Goal: Information Seeking & Learning: Learn about a topic

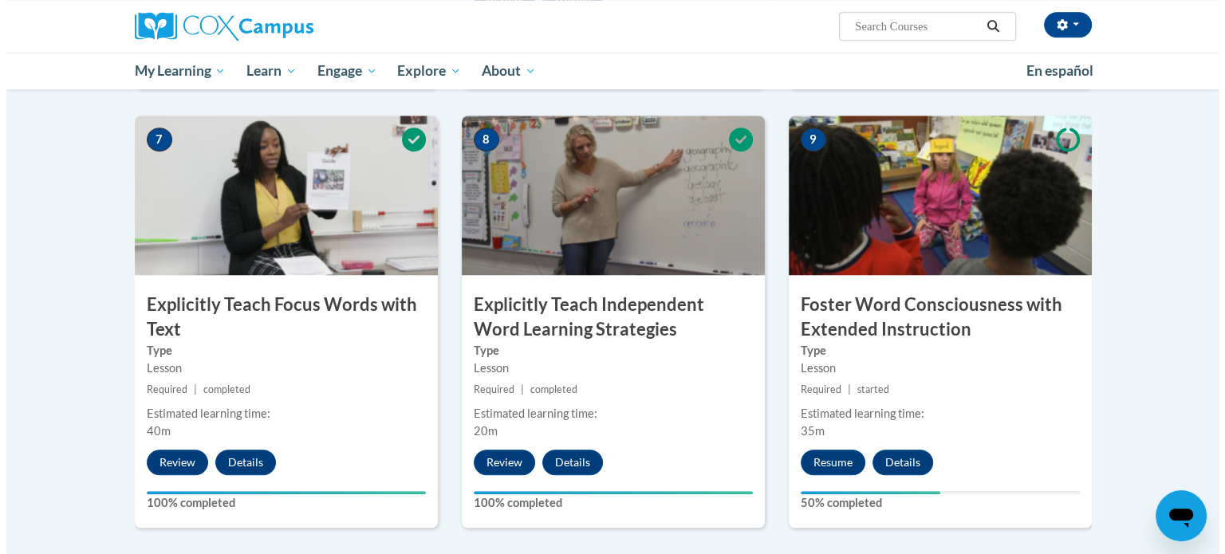
scroll to position [1207, 0]
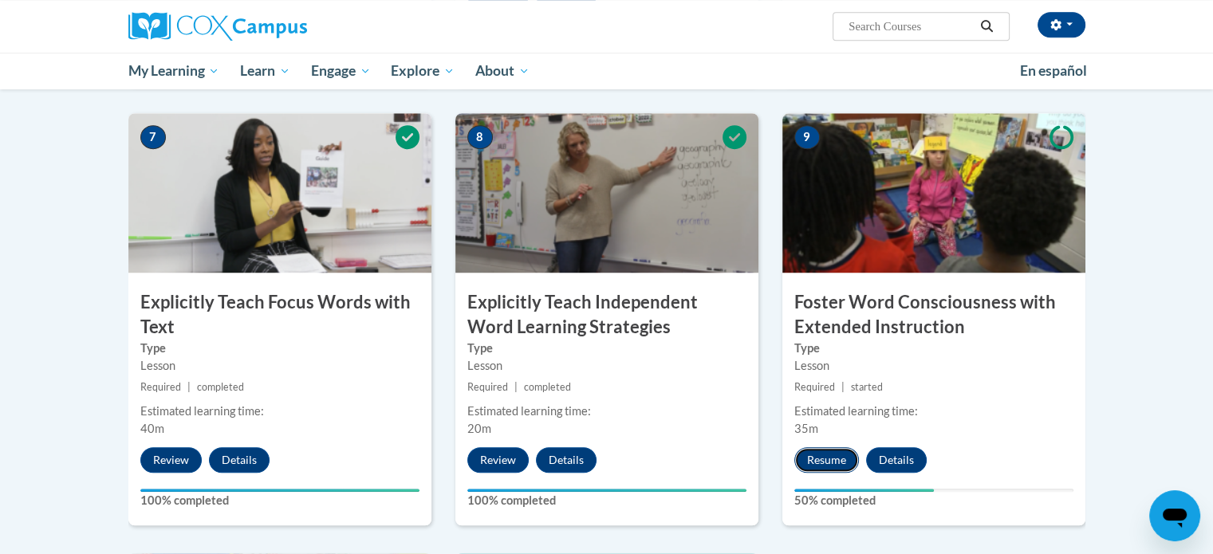
click at [828, 461] on button "Resume" at bounding box center [826, 460] width 65 height 26
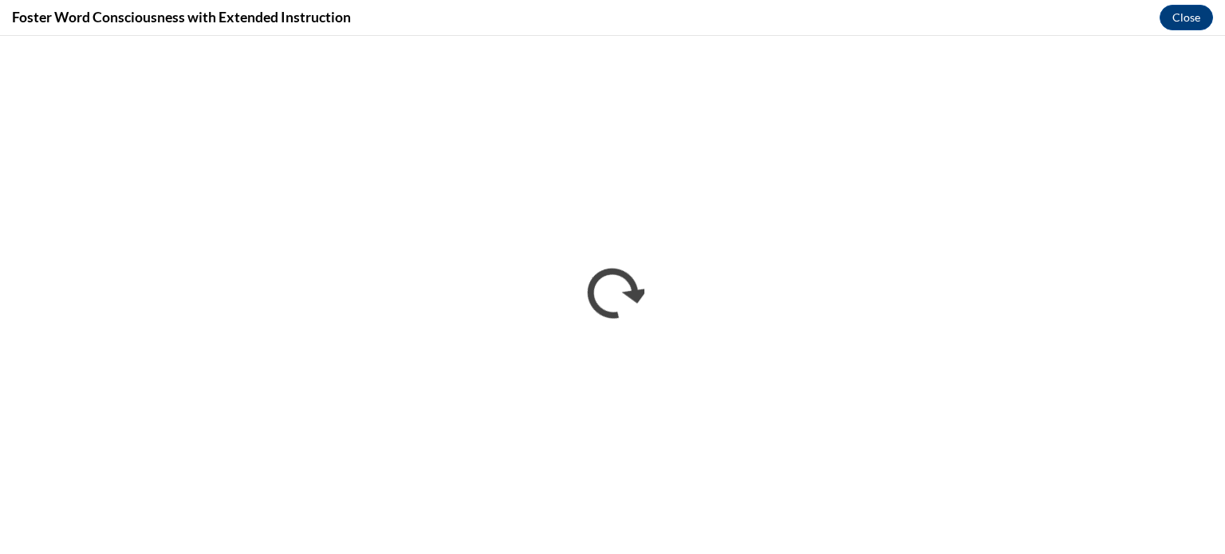
scroll to position [0, 0]
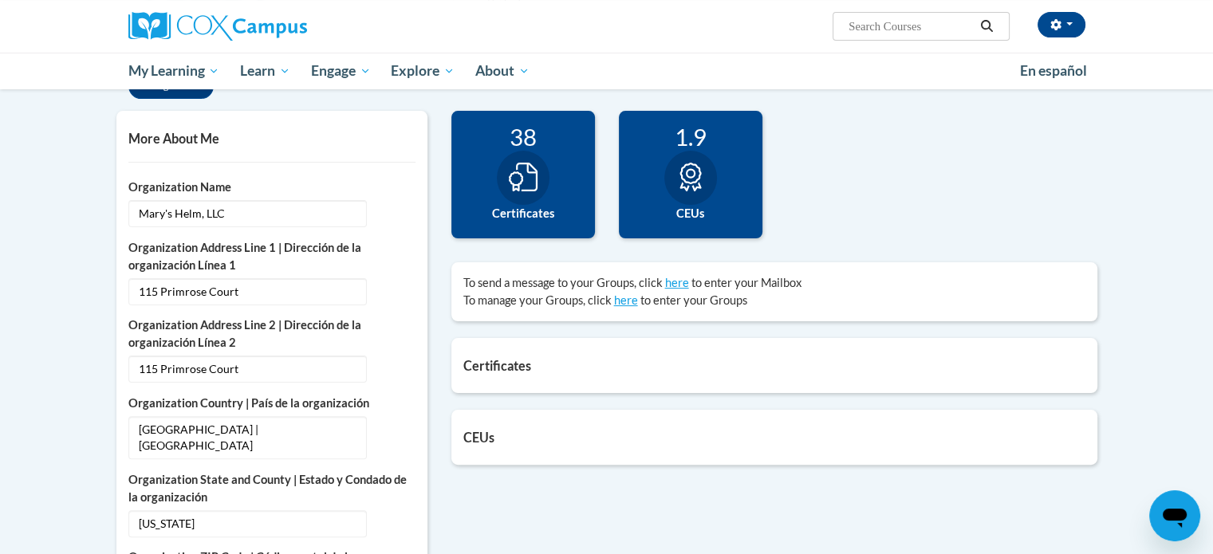
scroll to position [364, 0]
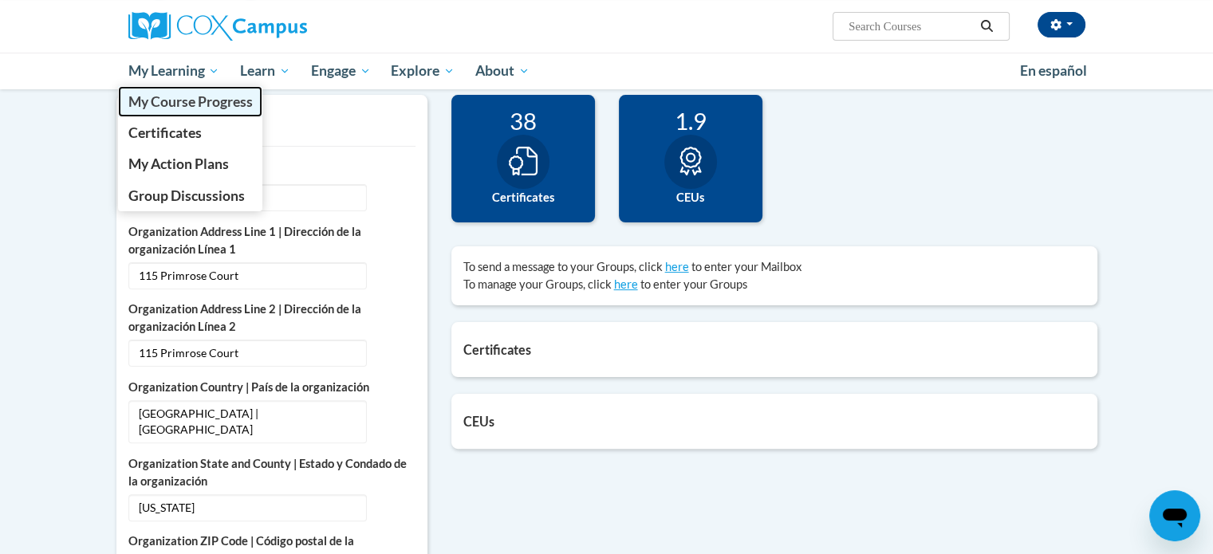
click at [230, 107] on span "My Course Progress" at bounding box center [190, 101] width 124 height 17
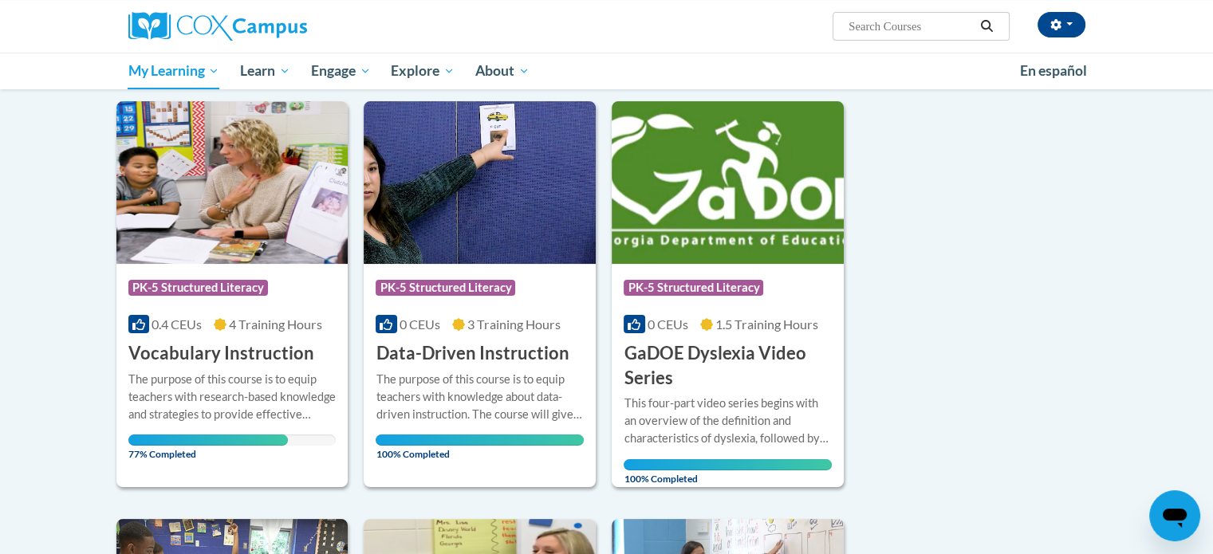
scroll to position [191, 0]
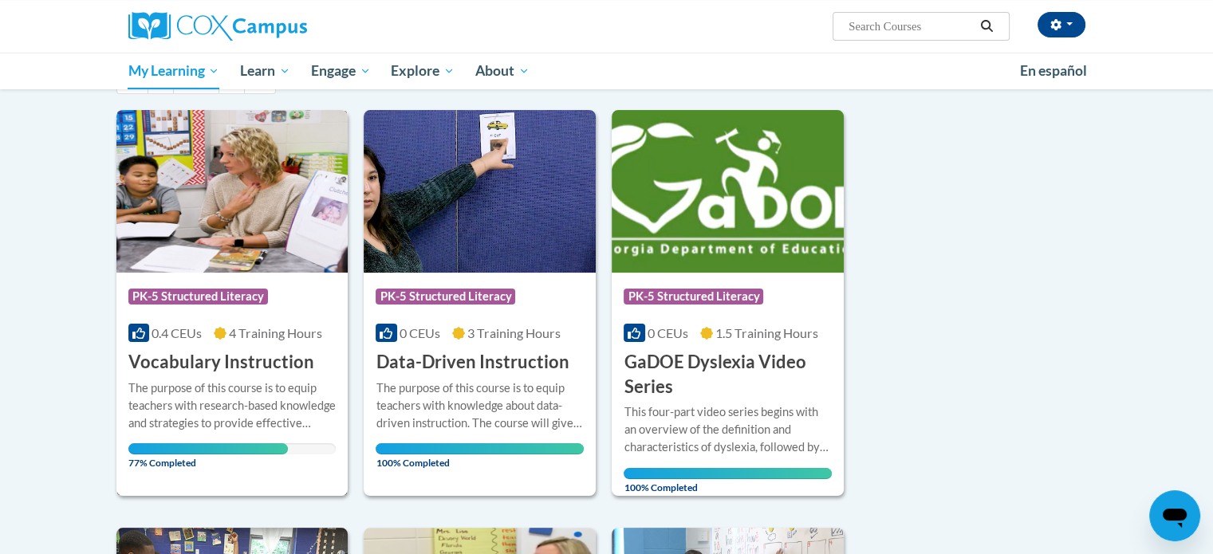
click at [222, 240] on img at bounding box center [232, 191] width 232 height 163
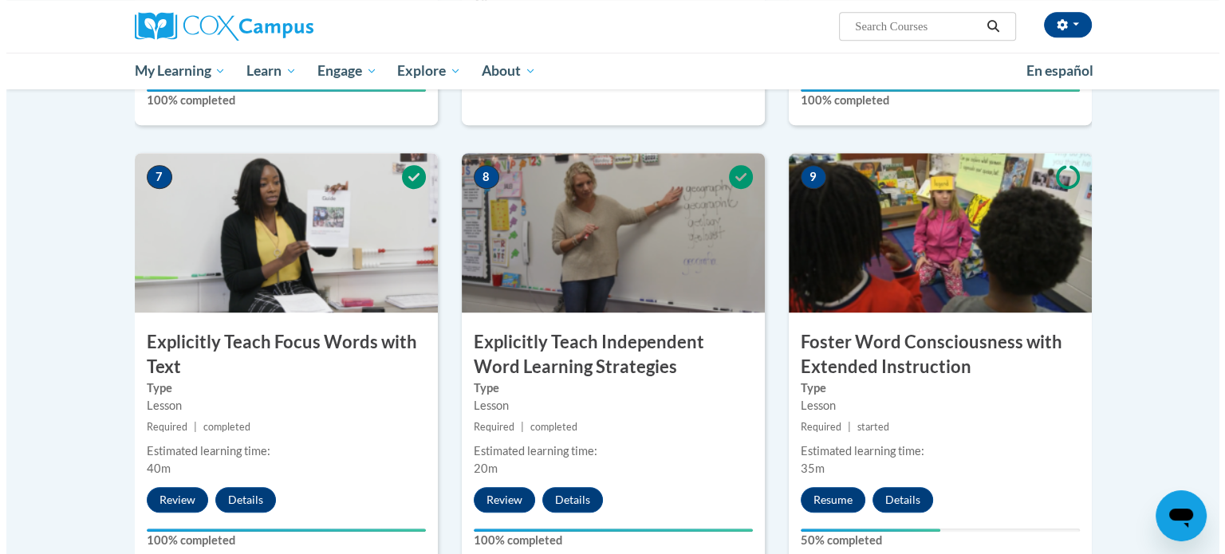
scroll to position [1174, 0]
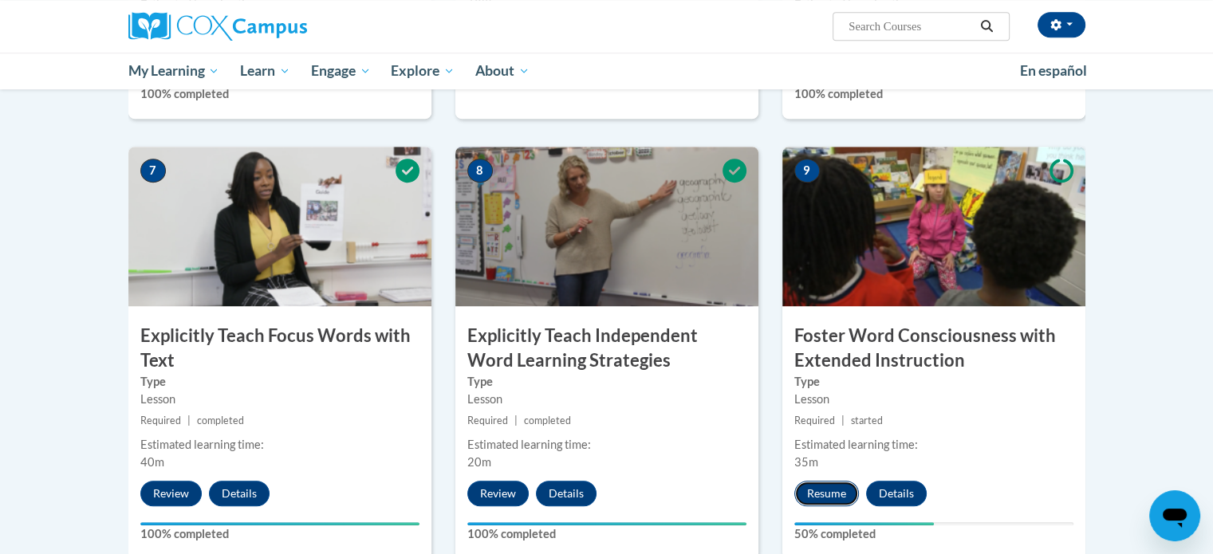
click at [813, 496] on button "Resume" at bounding box center [826, 494] width 65 height 26
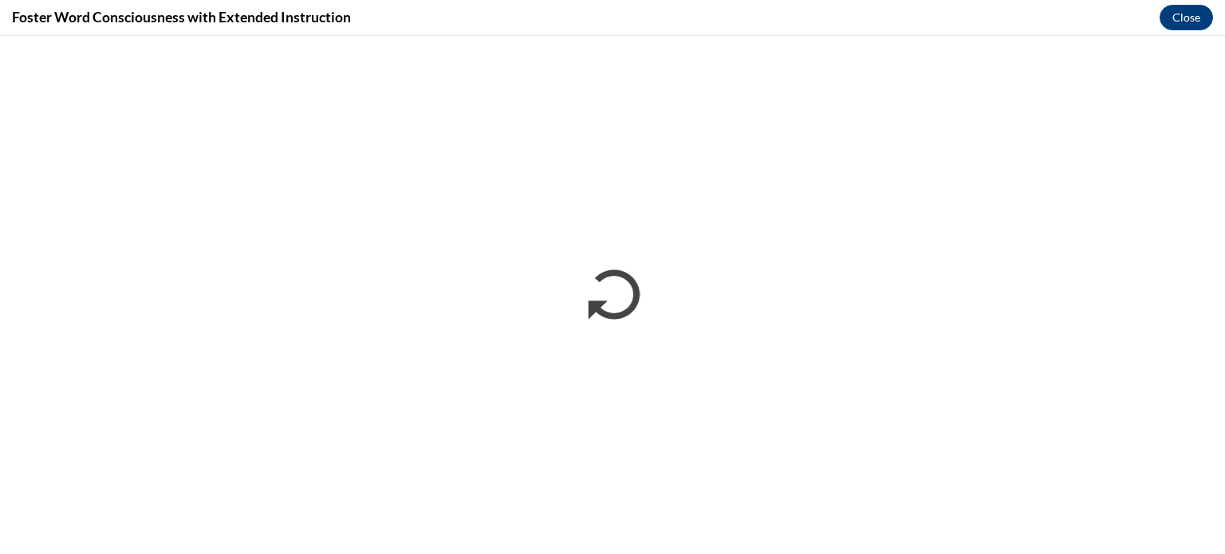
scroll to position [0, 0]
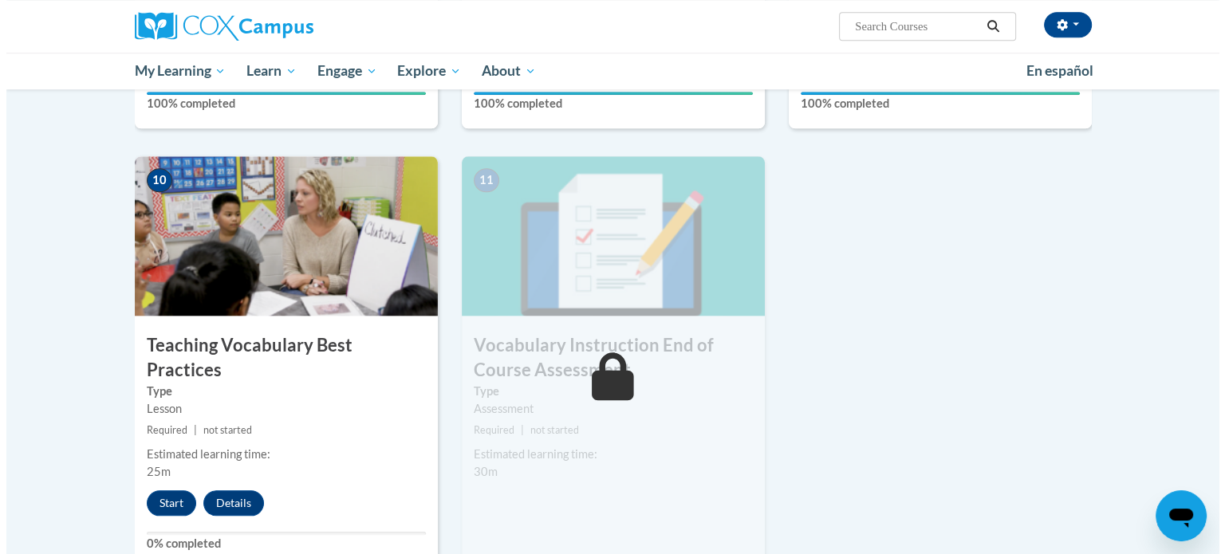
scroll to position [1591, 0]
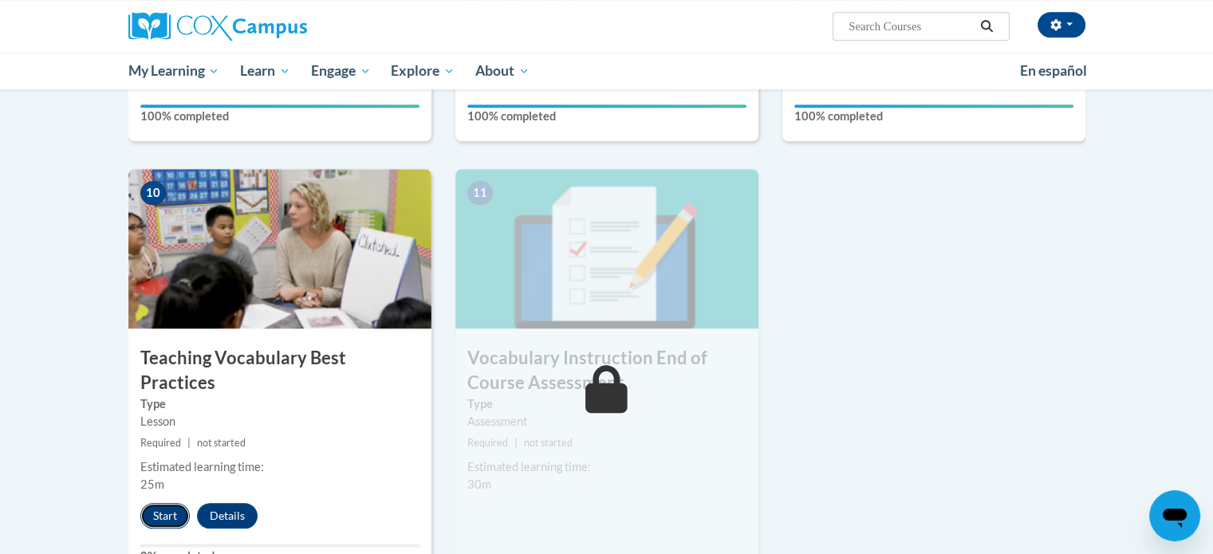
click at [163, 503] on button "Start" at bounding box center [164, 516] width 49 height 26
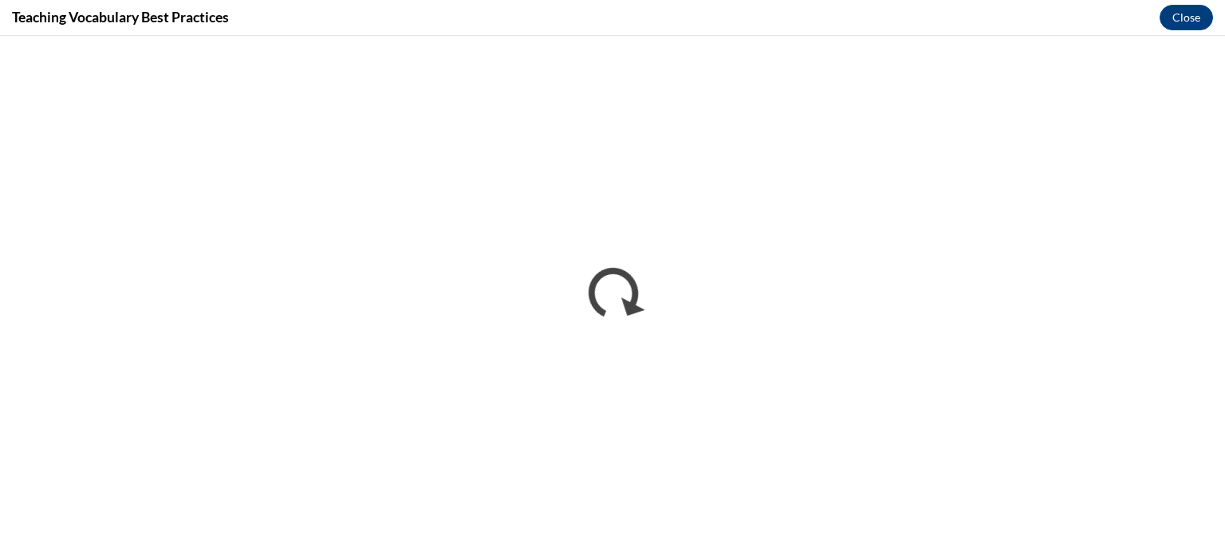
scroll to position [0, 0]
